Goal: Information Seeking & Learning: Learn about a topic

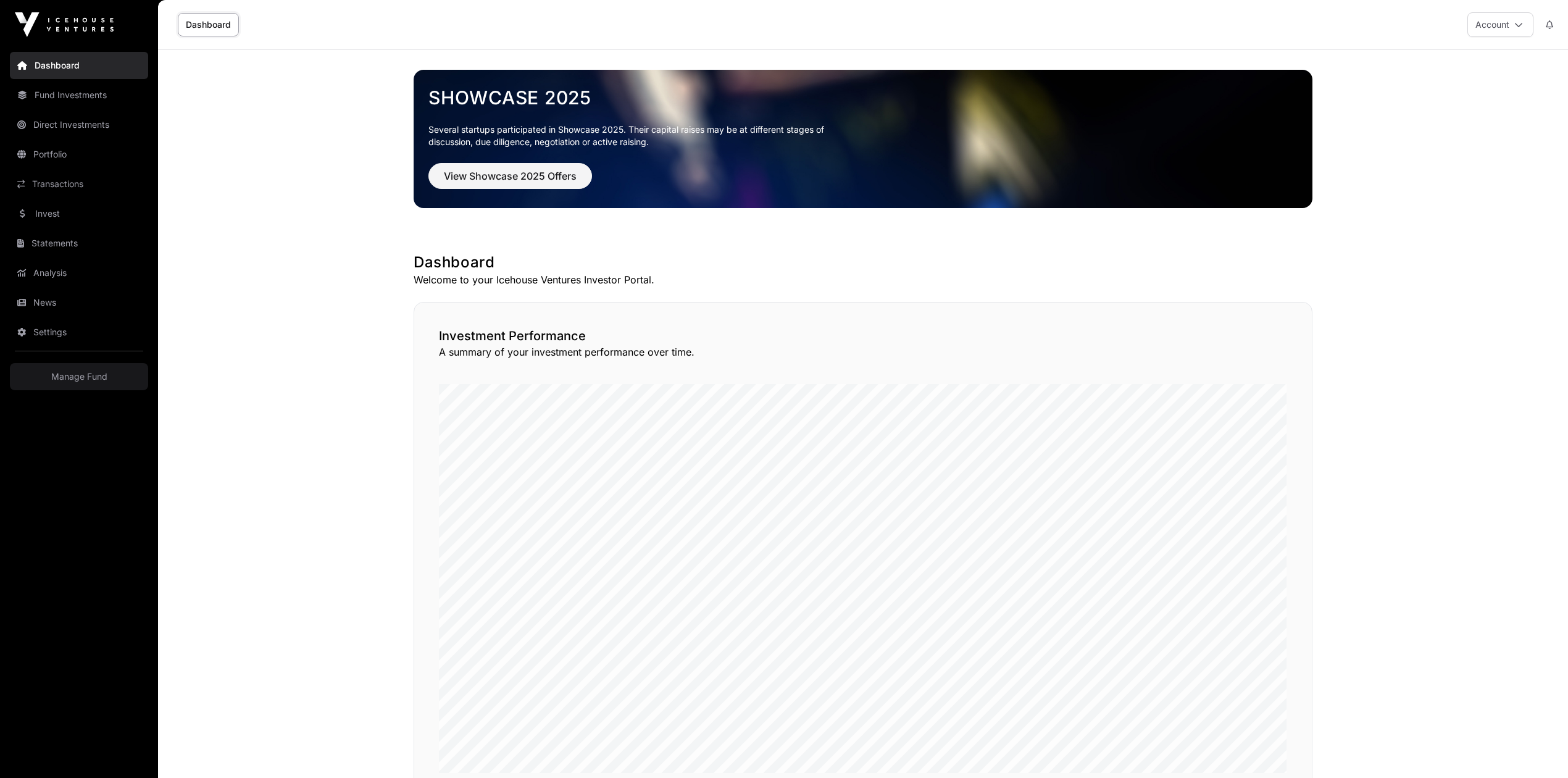
click at [55, 104] on link "Fund Investments" at bounding box center [79, 95] width 138 height 27
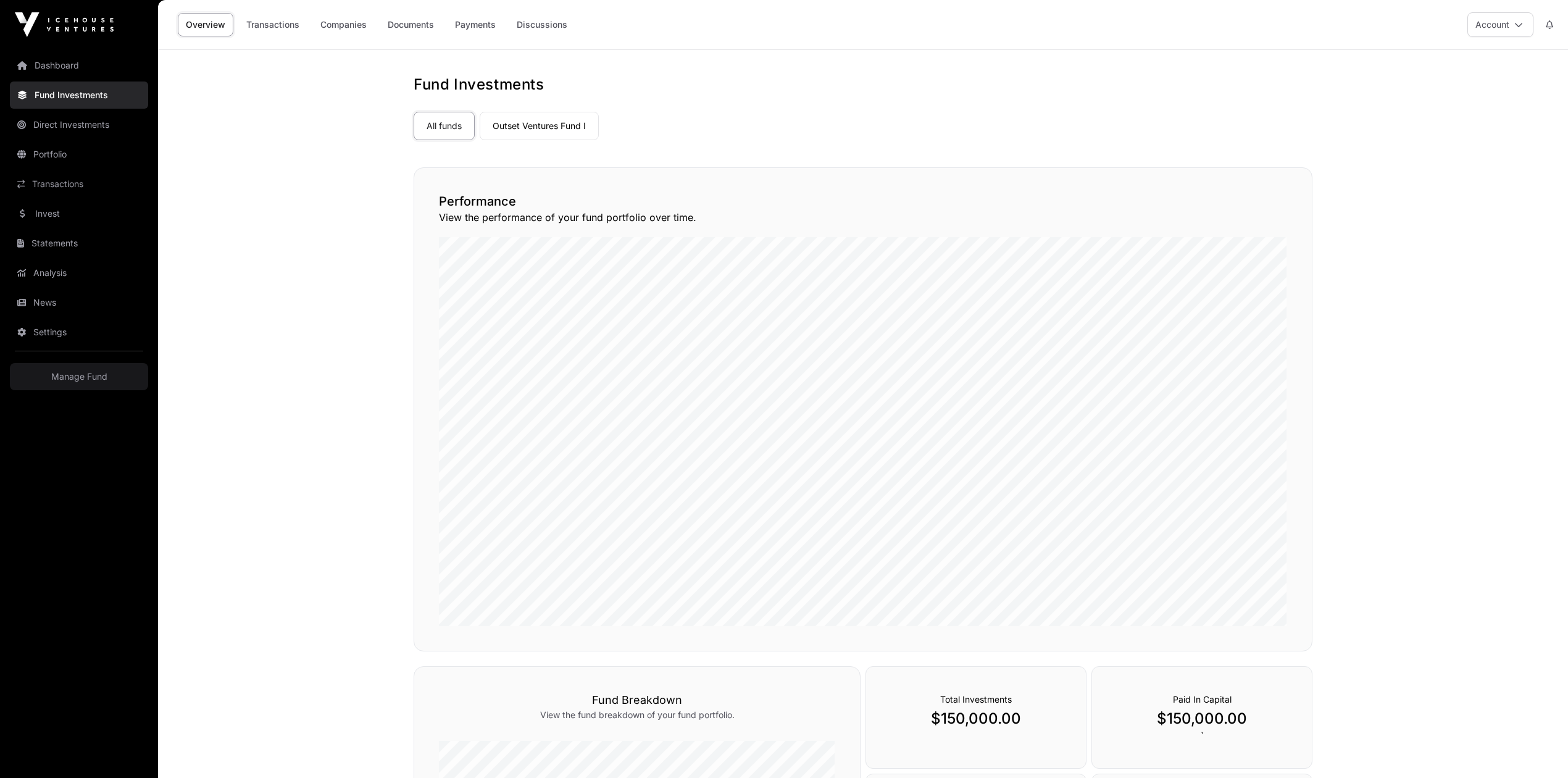
click at [526, 135] on link "Outset Ventures Fund I" at bounding box center [539, 125] width 119 height 29
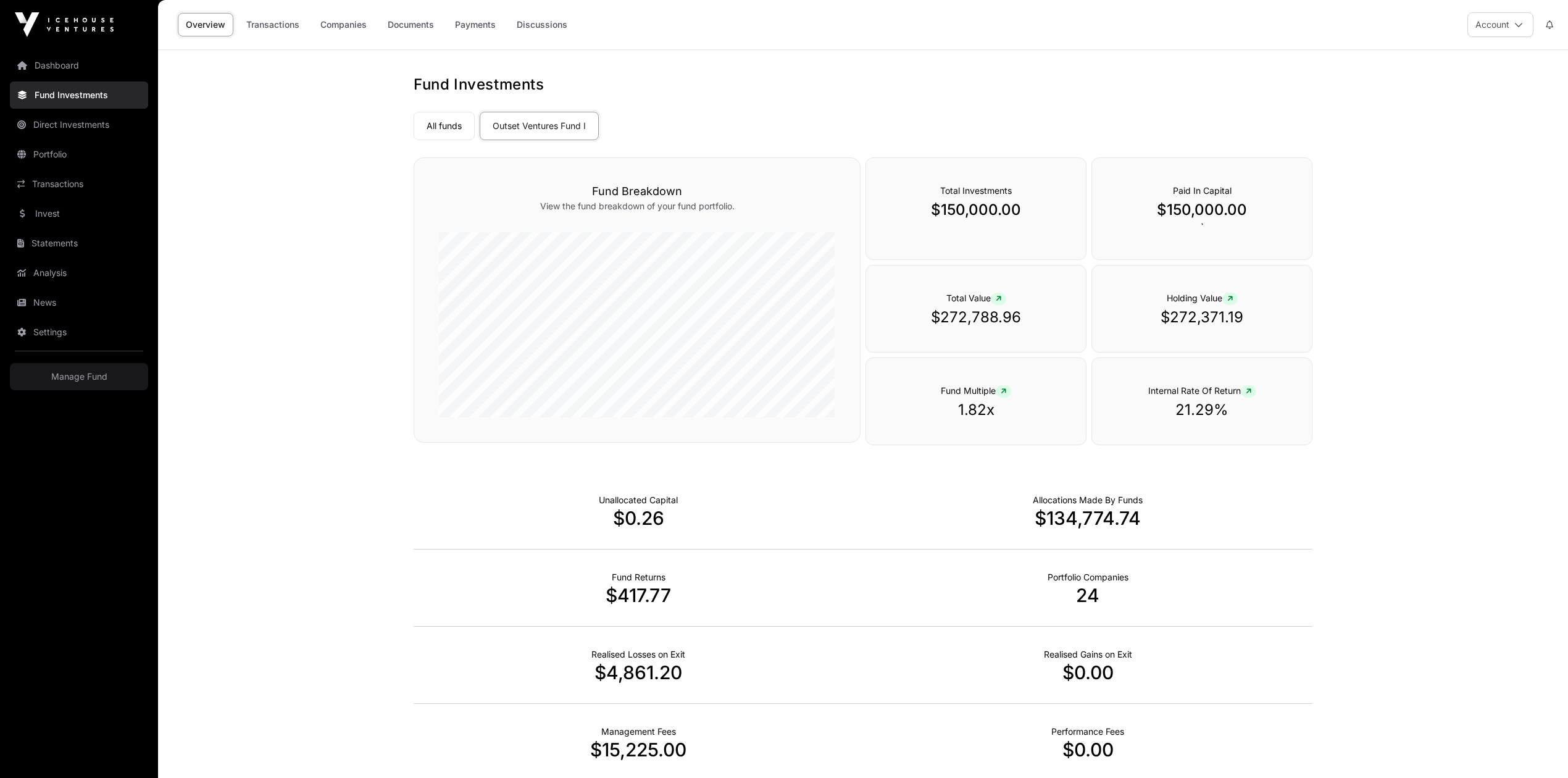
click at [357, 24] on link "Companies" at bounding box center [343, 25] width 62 height 24
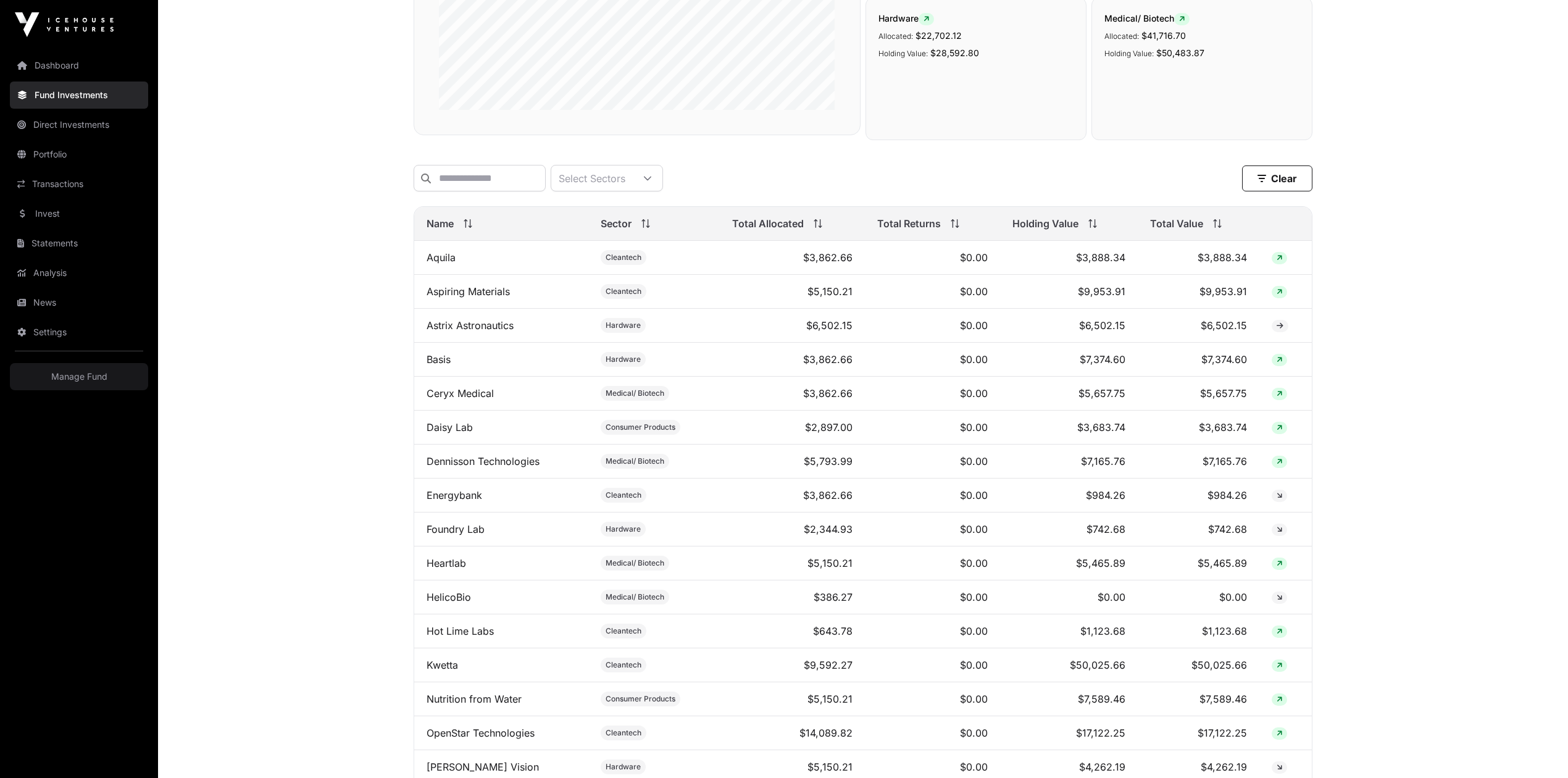
scroll to position [329, 0]
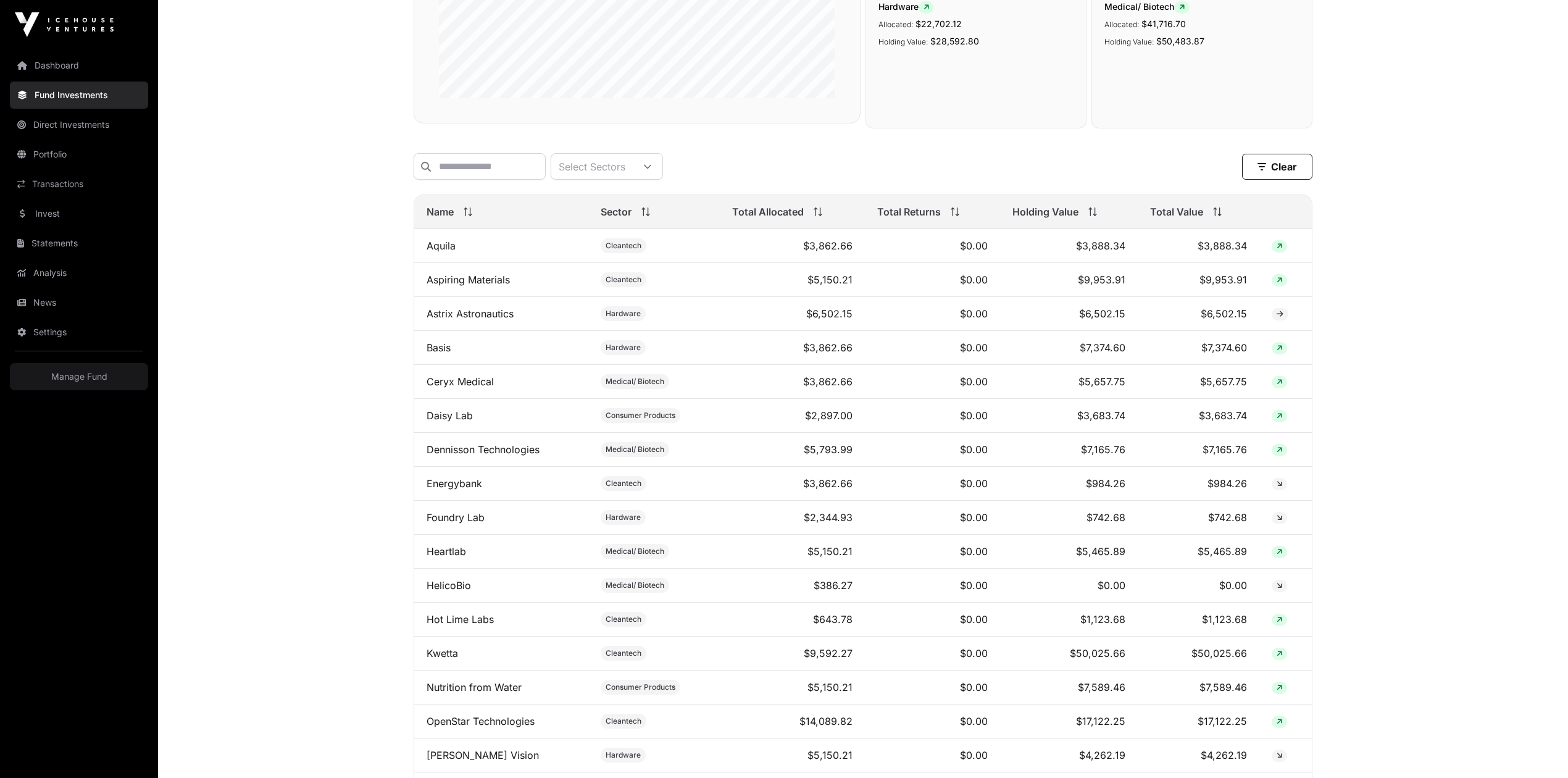
click at [512, 265] on link "Dennisson Technologies" at bounding box center [483, 450] width 113 height 13
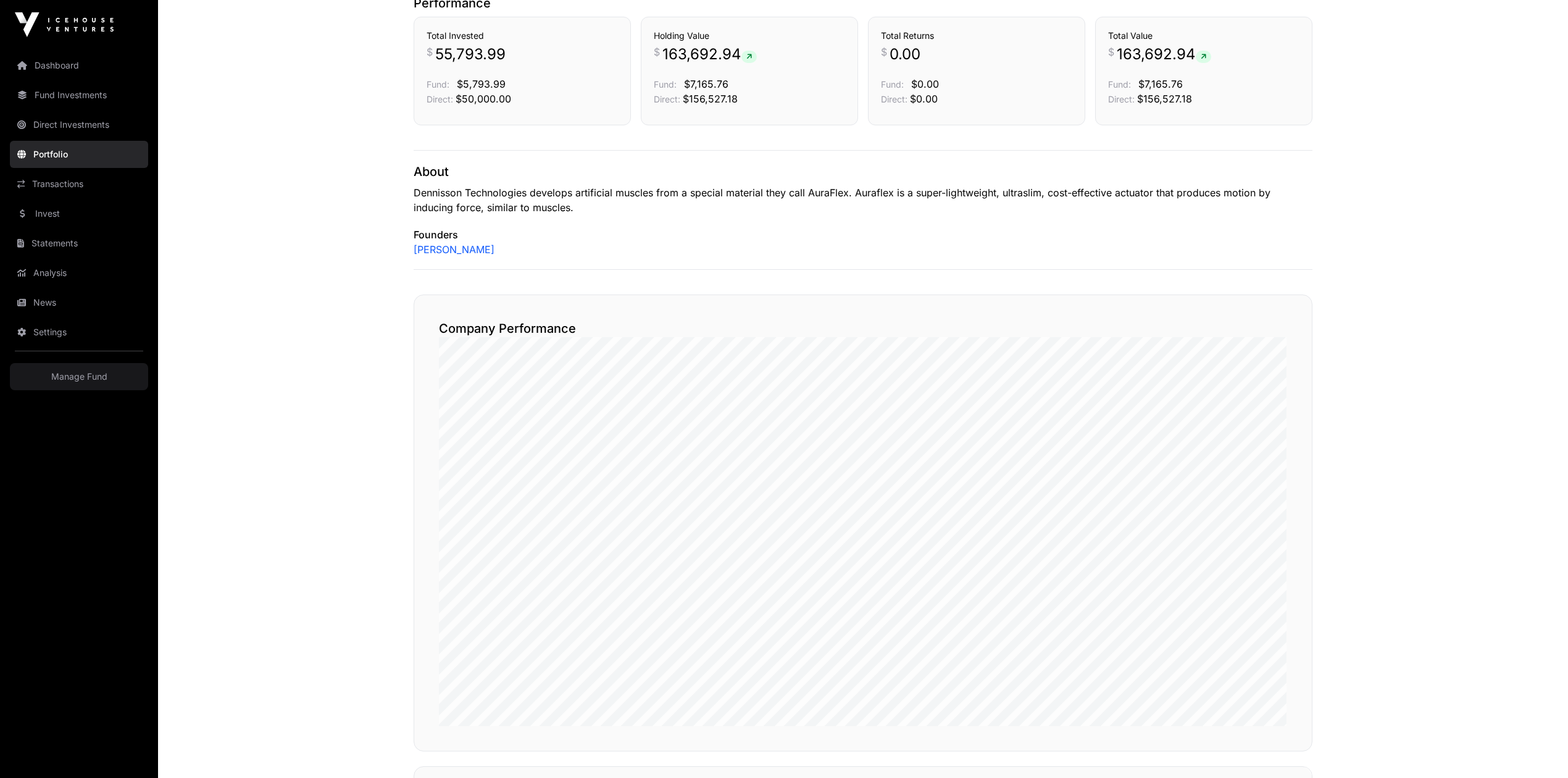
scroll to position [494, 0]
